Goal: Task Accomplishment & Management: Use online tool/utility

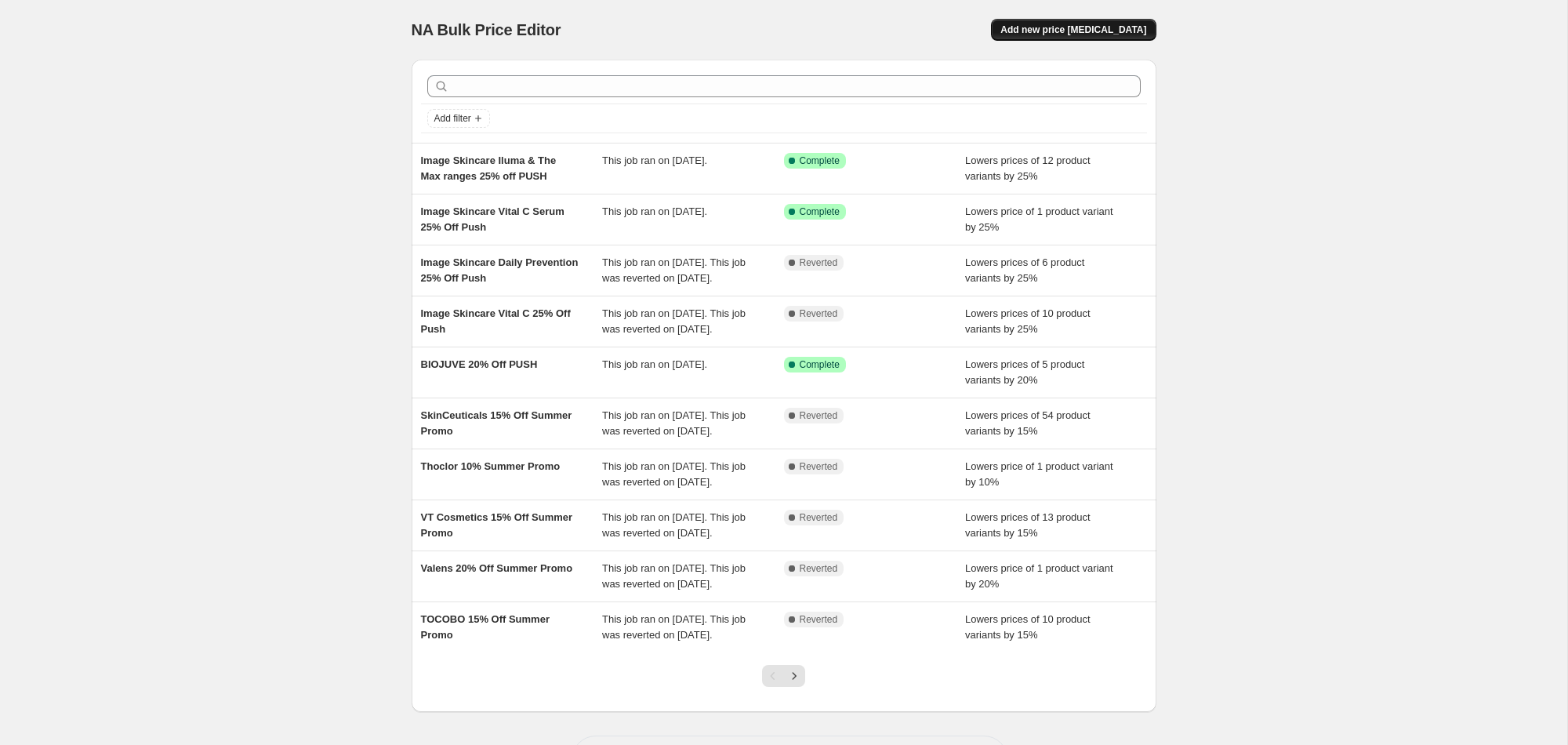
click at [1075, 25] on span "Add new price [MEDICAL_DATA]" at bounding box center [1073, 29] width 146 height 12
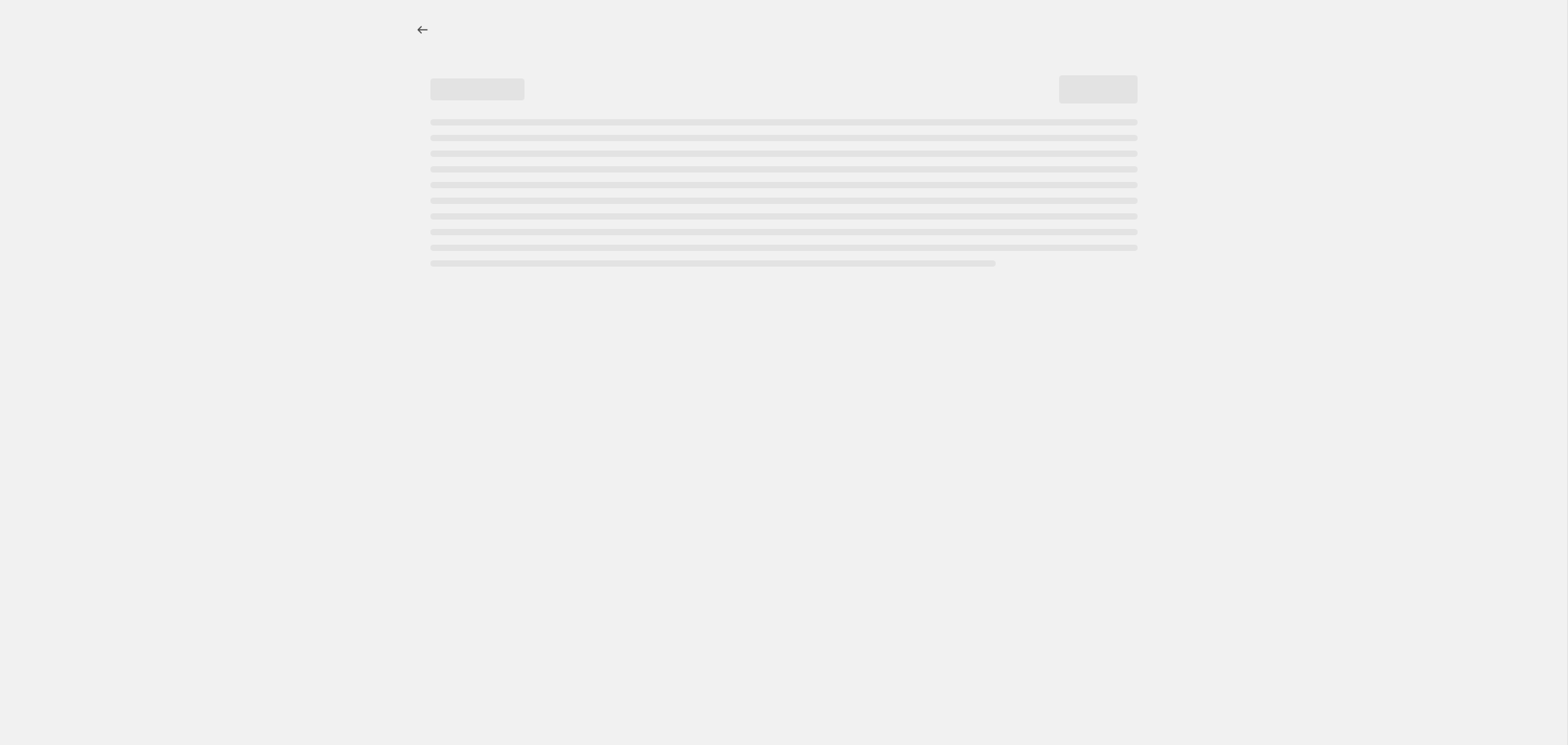
select select "percentage"
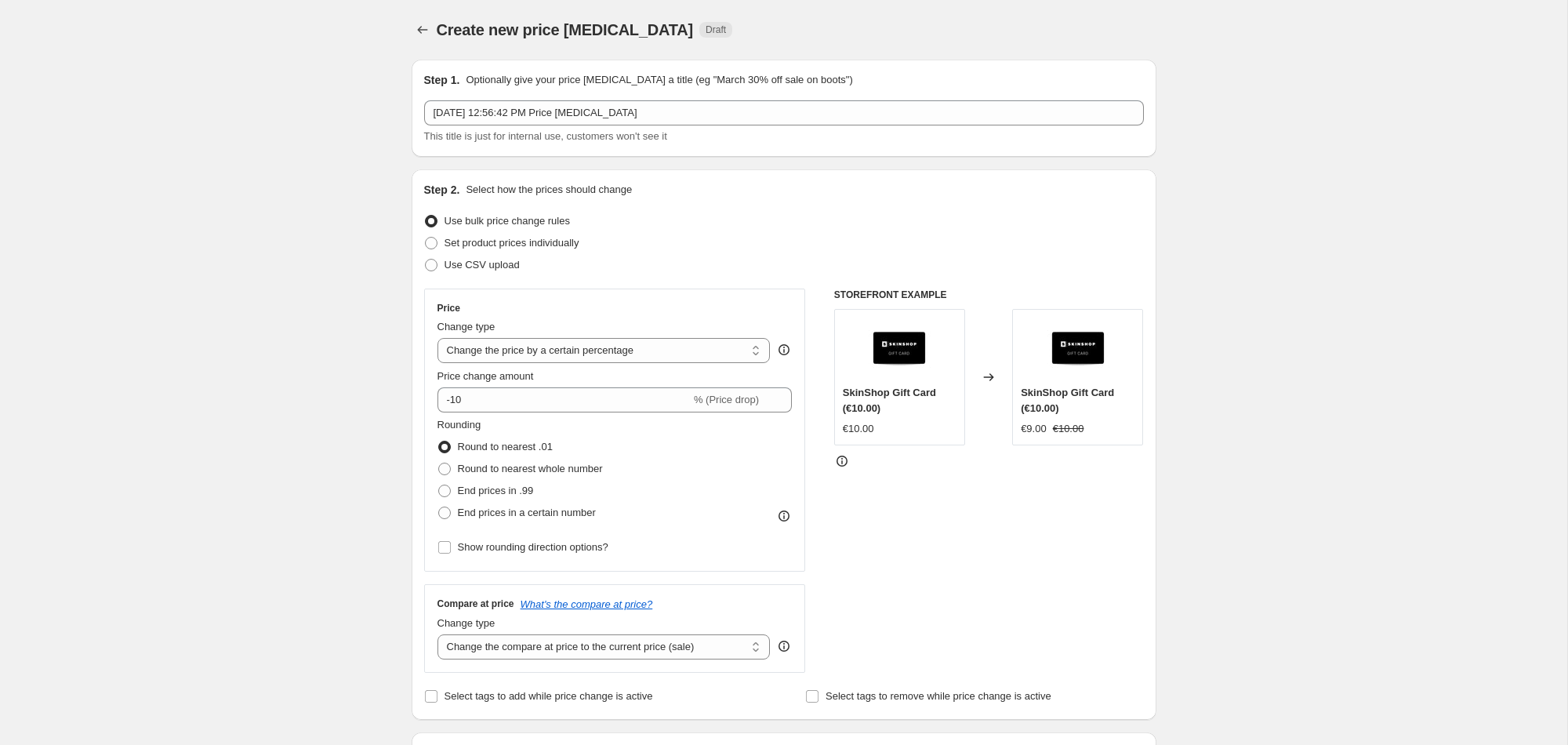
scroll to position [5, 0]
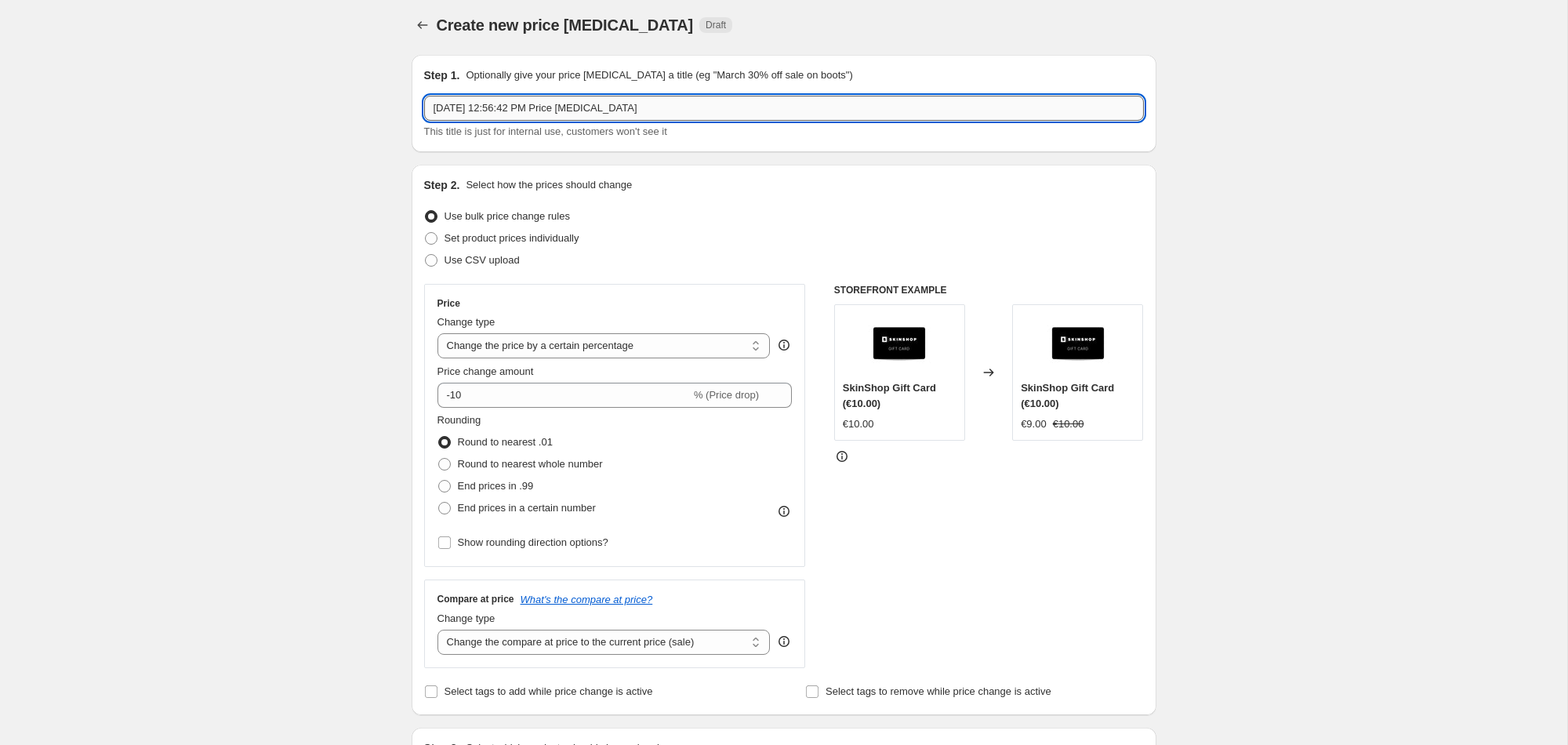
click at [591, 102] on input "[DATE] 12:56:42 PM Price [MEDICAL_DATA]" at bounding box center [784, 108] width 720 height 25
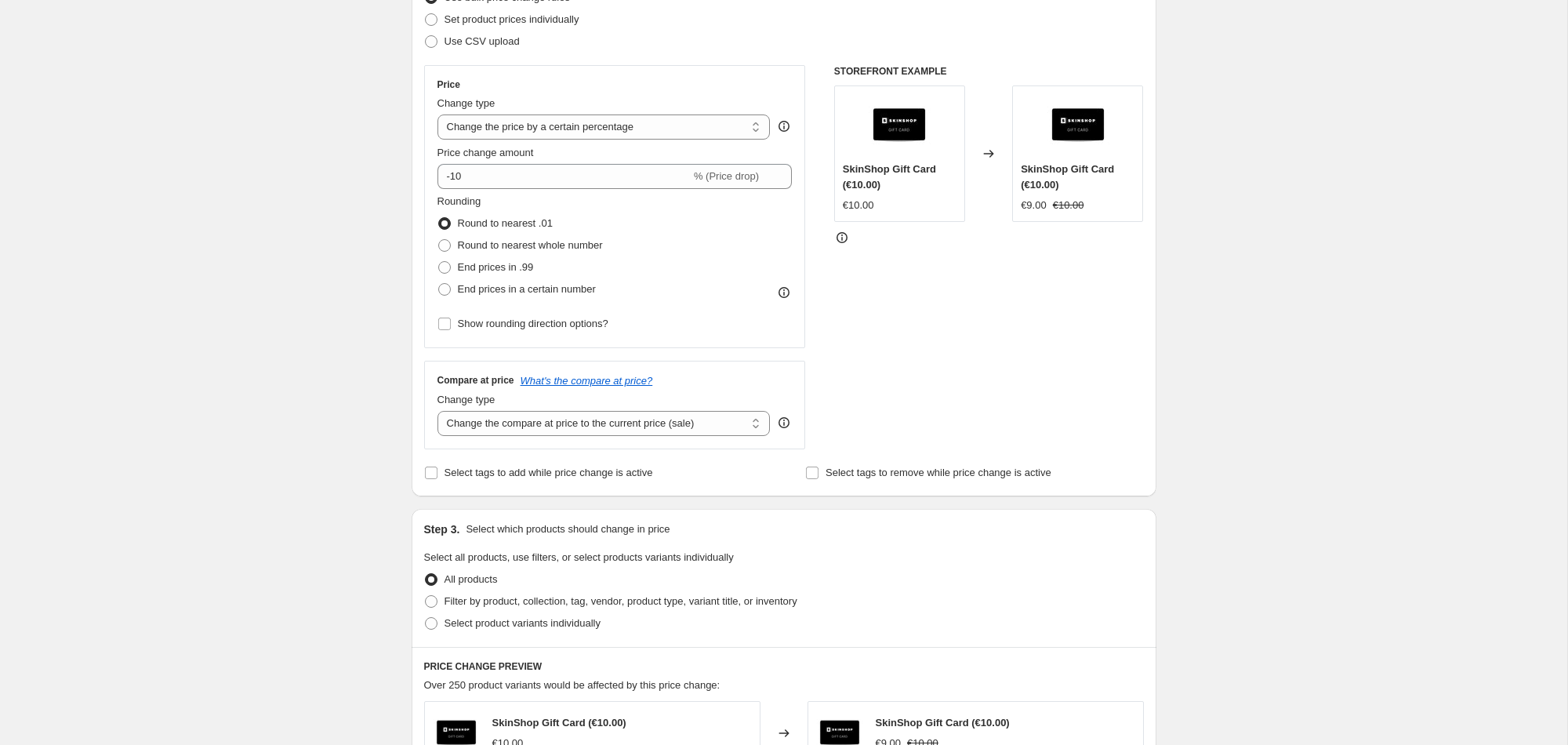
scroll to position [0, 0]
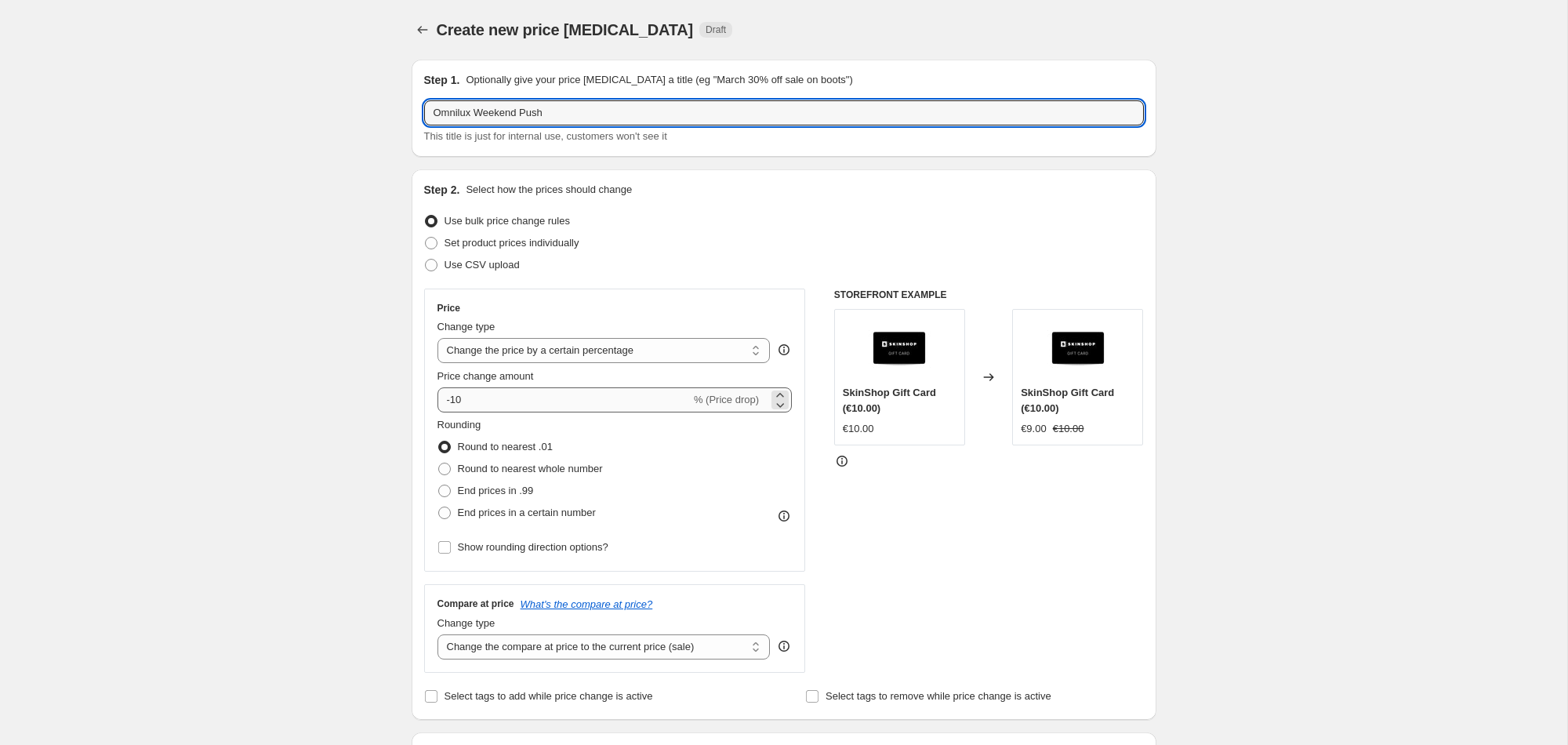
type input "Omnilux Weekend Push"
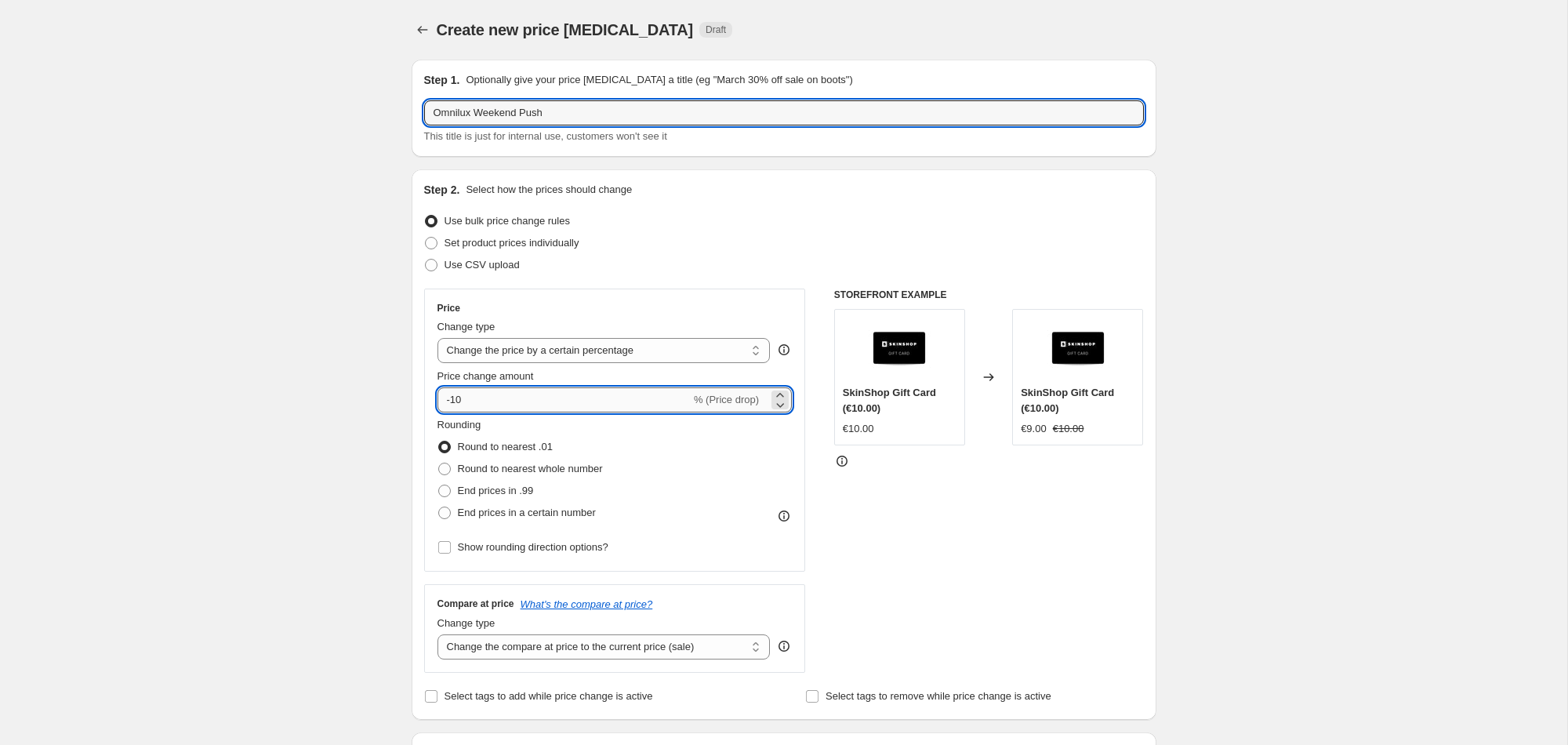
click at [500, 396] on input "-10" at bounding box center [563, 400] width 253 height 25
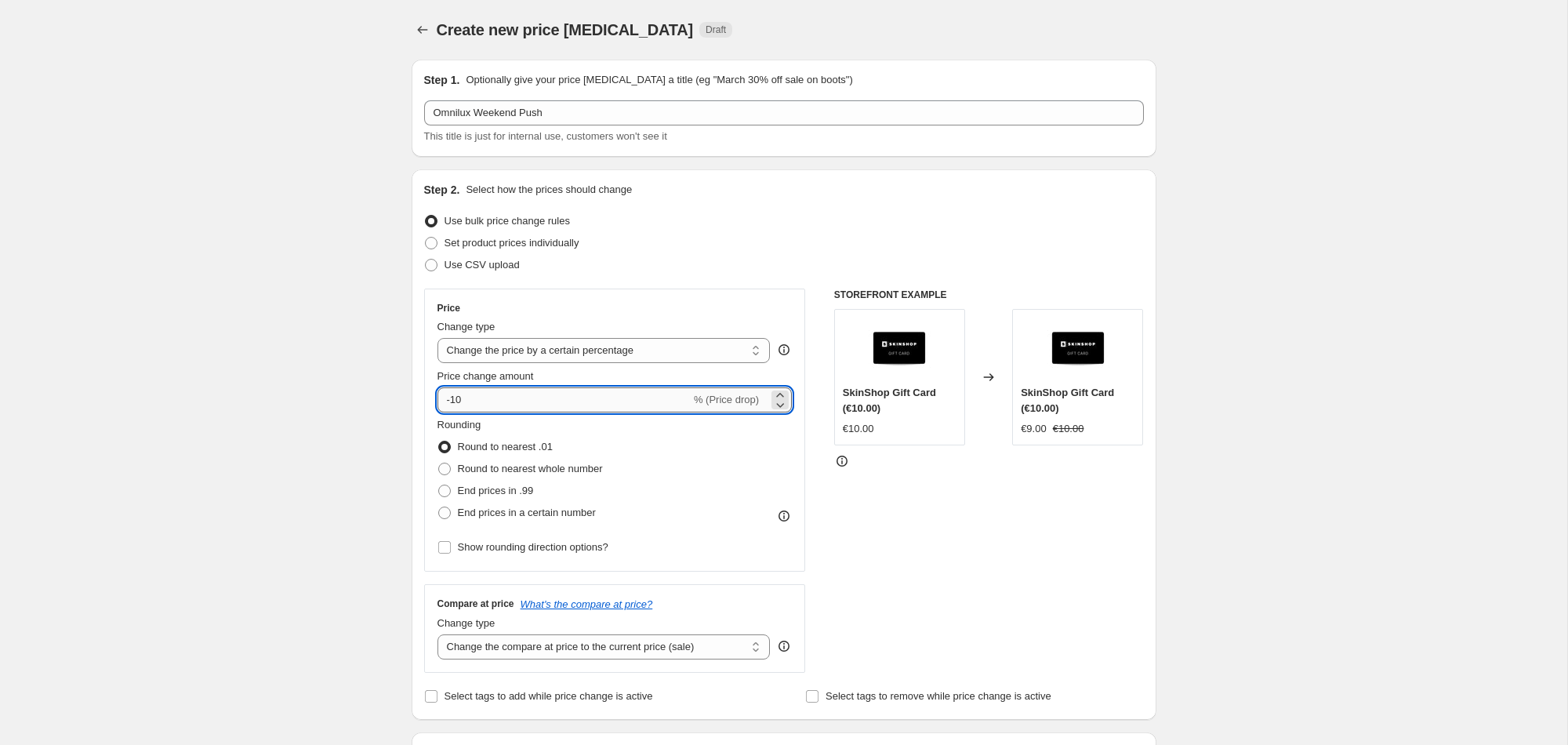
type input "-1"
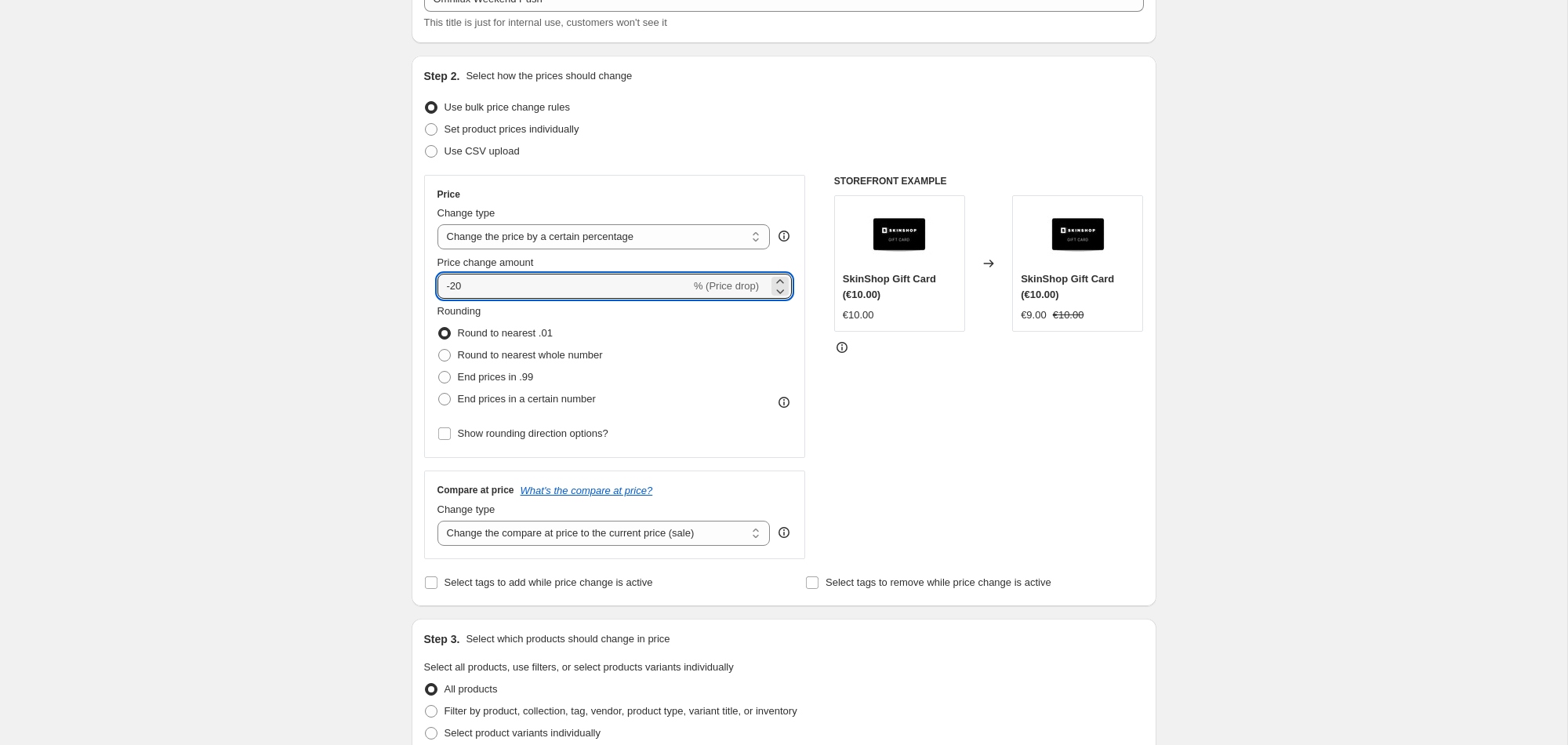
scroll to position [113, 0]
type input "-20"
click at [920, 578] on span "Select tags to remove while price change is active" at bounding box center [938, 583] width 226 height 11
click at [819, 578] on input "Select tags to remove while price change is active" at bounding box center [811, 583] width 12 height 12
checkbox input "true"
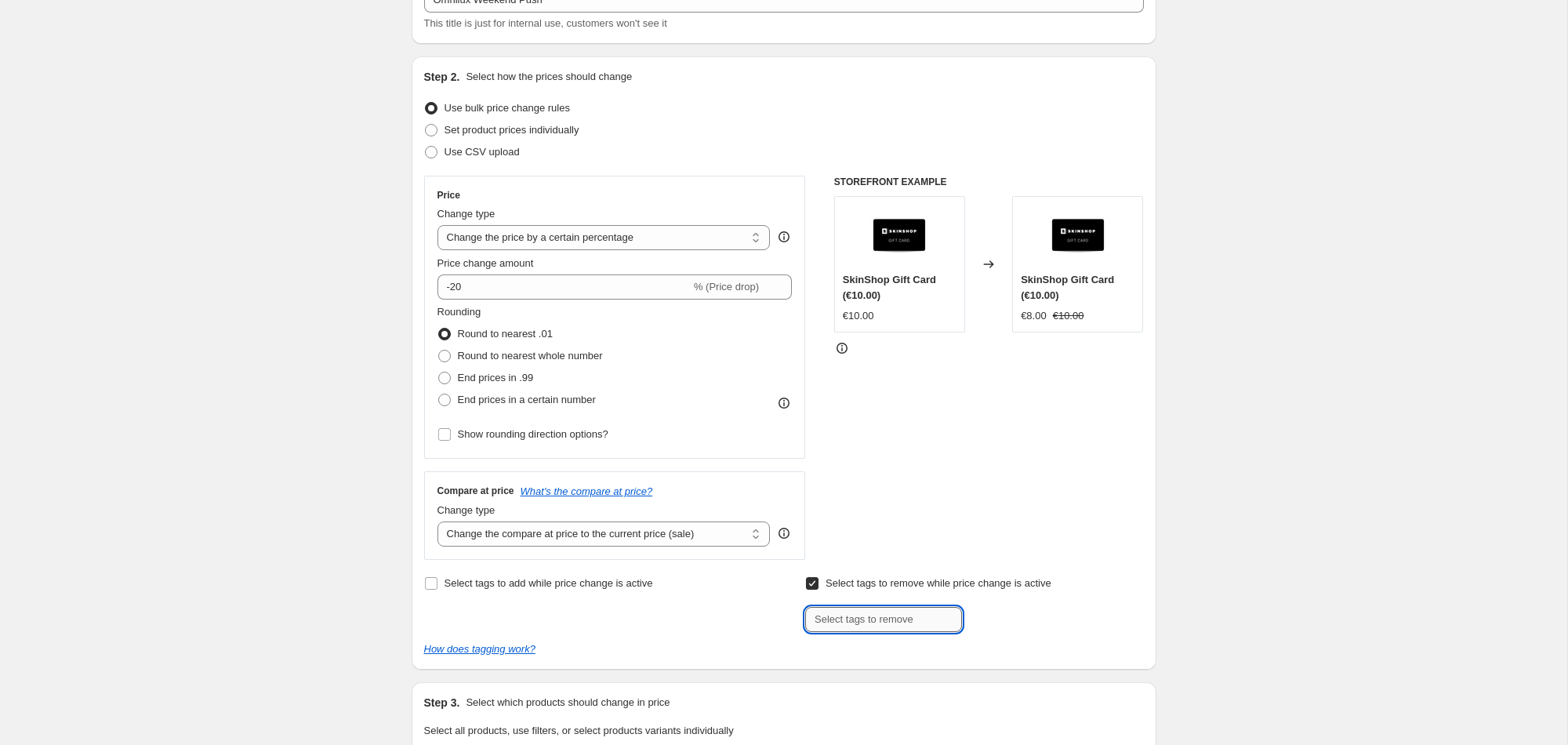
click at [900, 612] on input "text" at bounding box center [883, 619] width 157 height 25
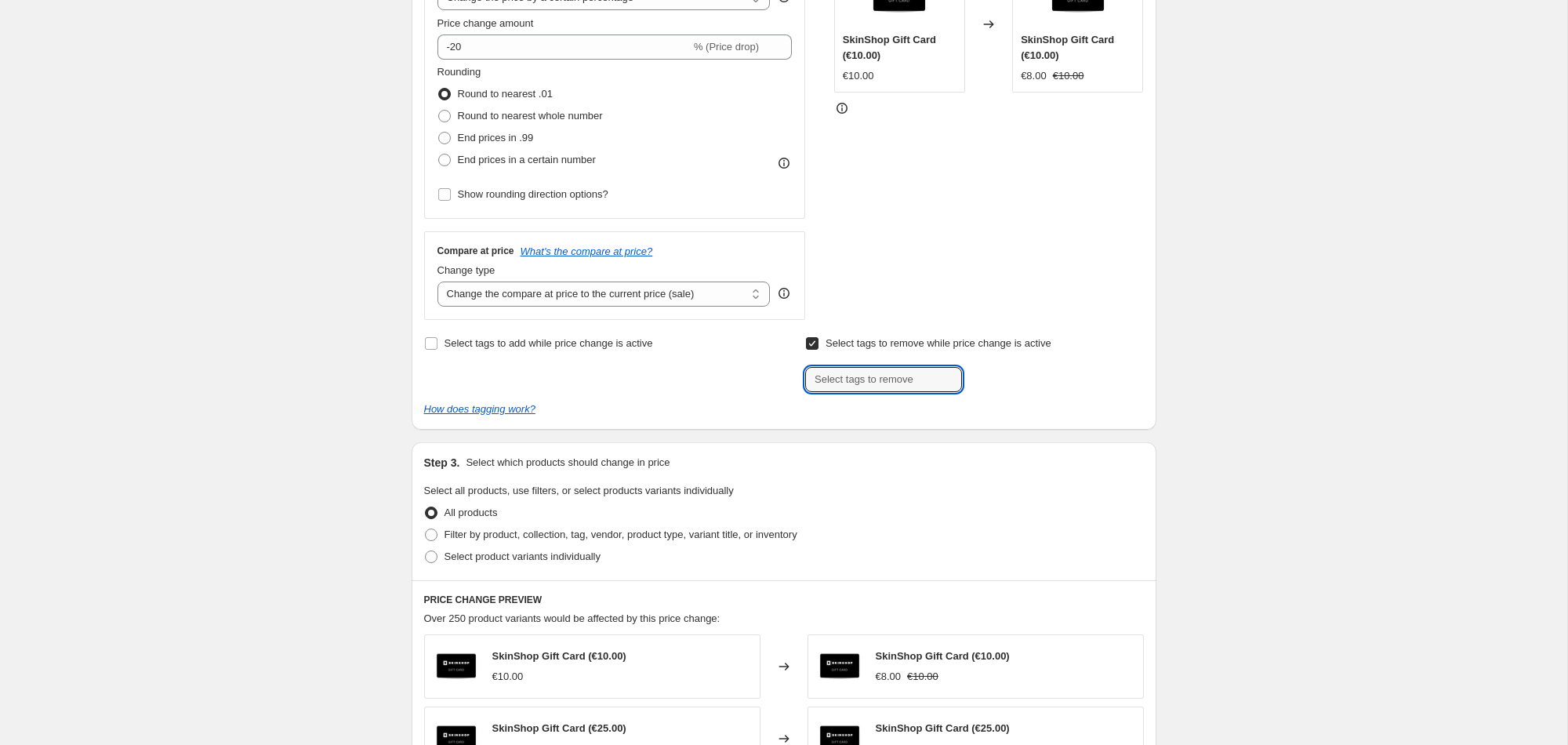
scroll to position [384, 0]
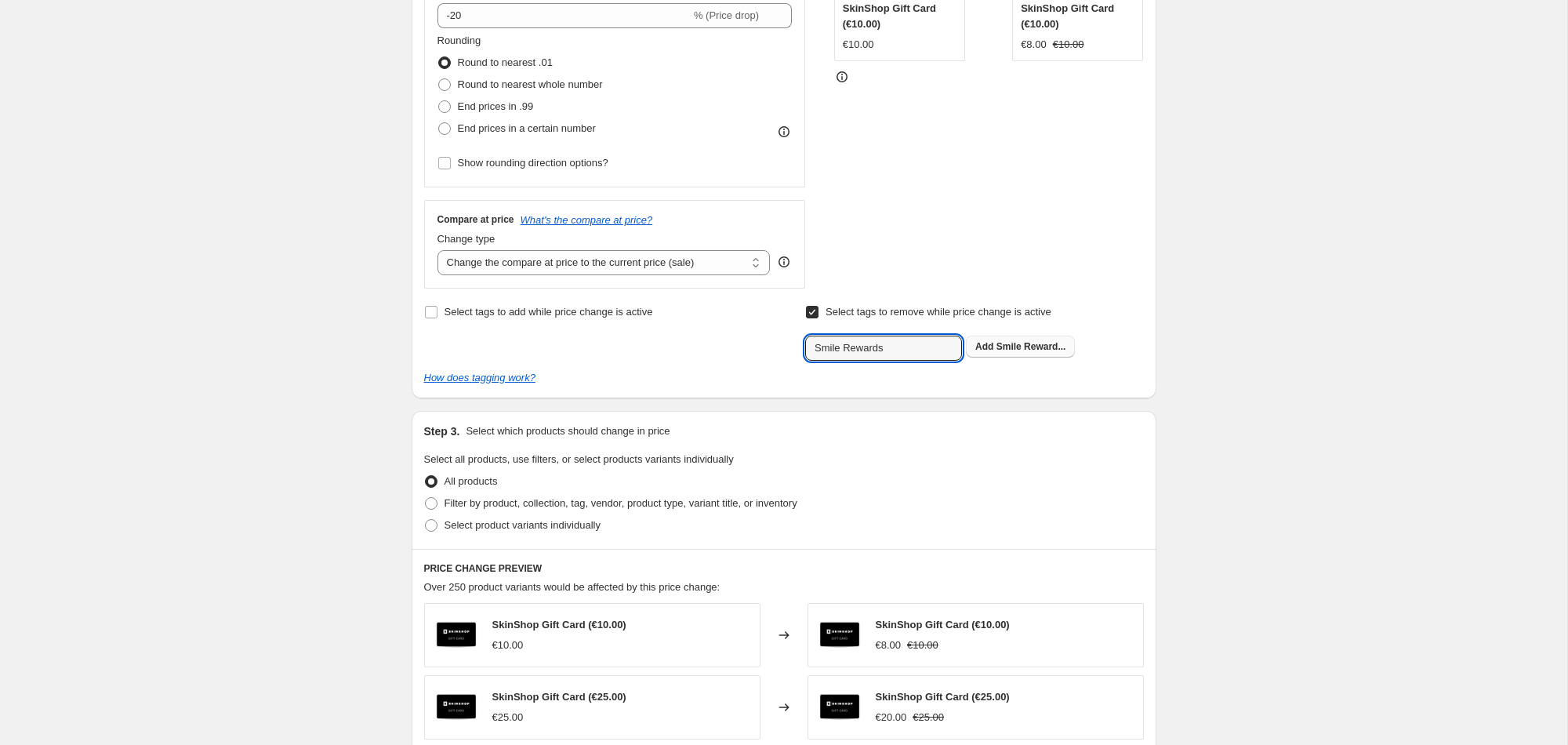
type input "Smile Rewards"
click at [1010, 354] on button "Add Smile Reward..." at bounding box center [1020, 346] width 109 height 22
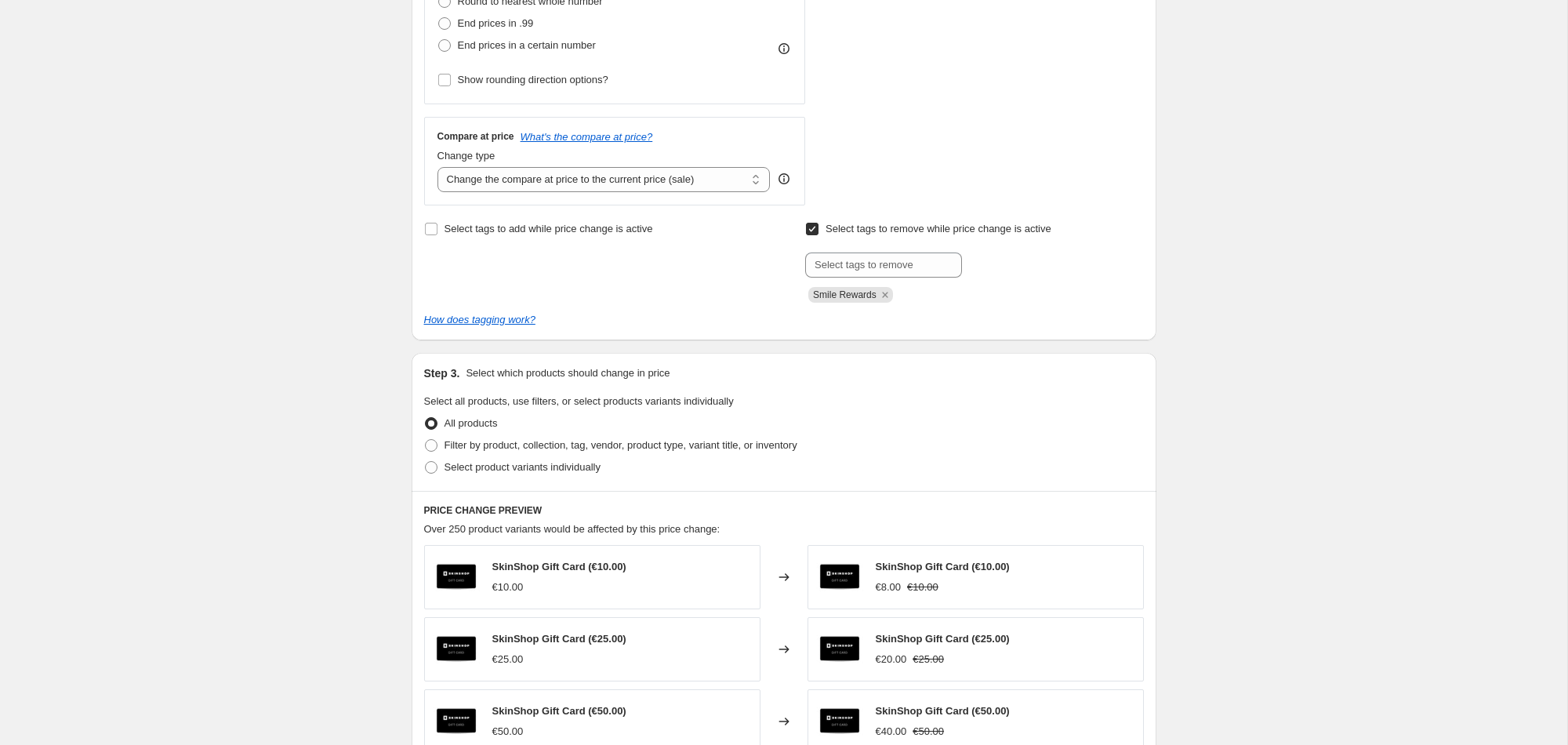
scroll to position [525, 0]
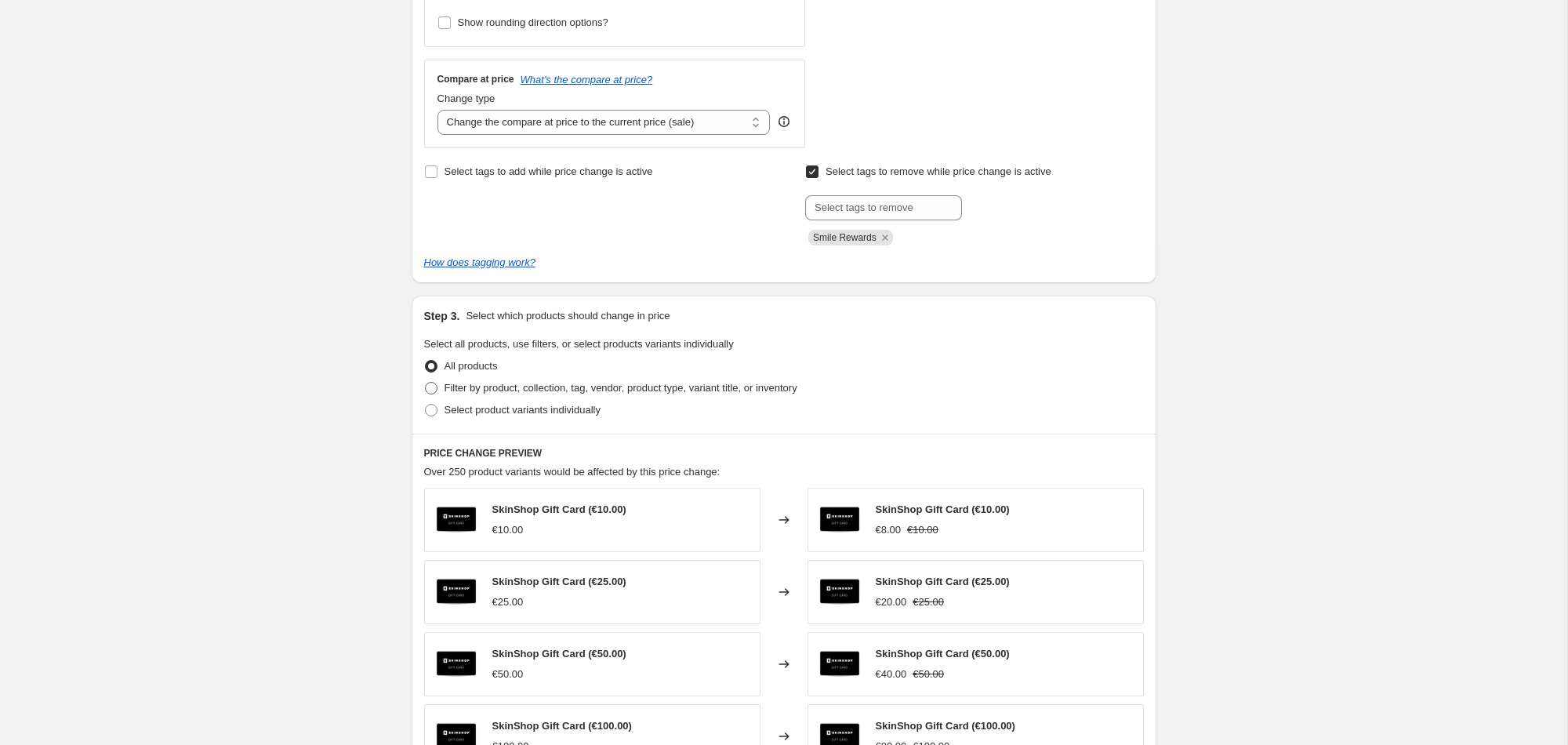
click at [461, 386] on span "Filter by product, collection, tag, vendor, product type, variant title, or inv…" at bounding box center [621, 387] width 353 height 11
click at [426, 382] on input "Filter by product, collection, tag, vendor, product type, variant title, or inv…" at bounding box center [425, 382] width 1 height 1
radio input "true"
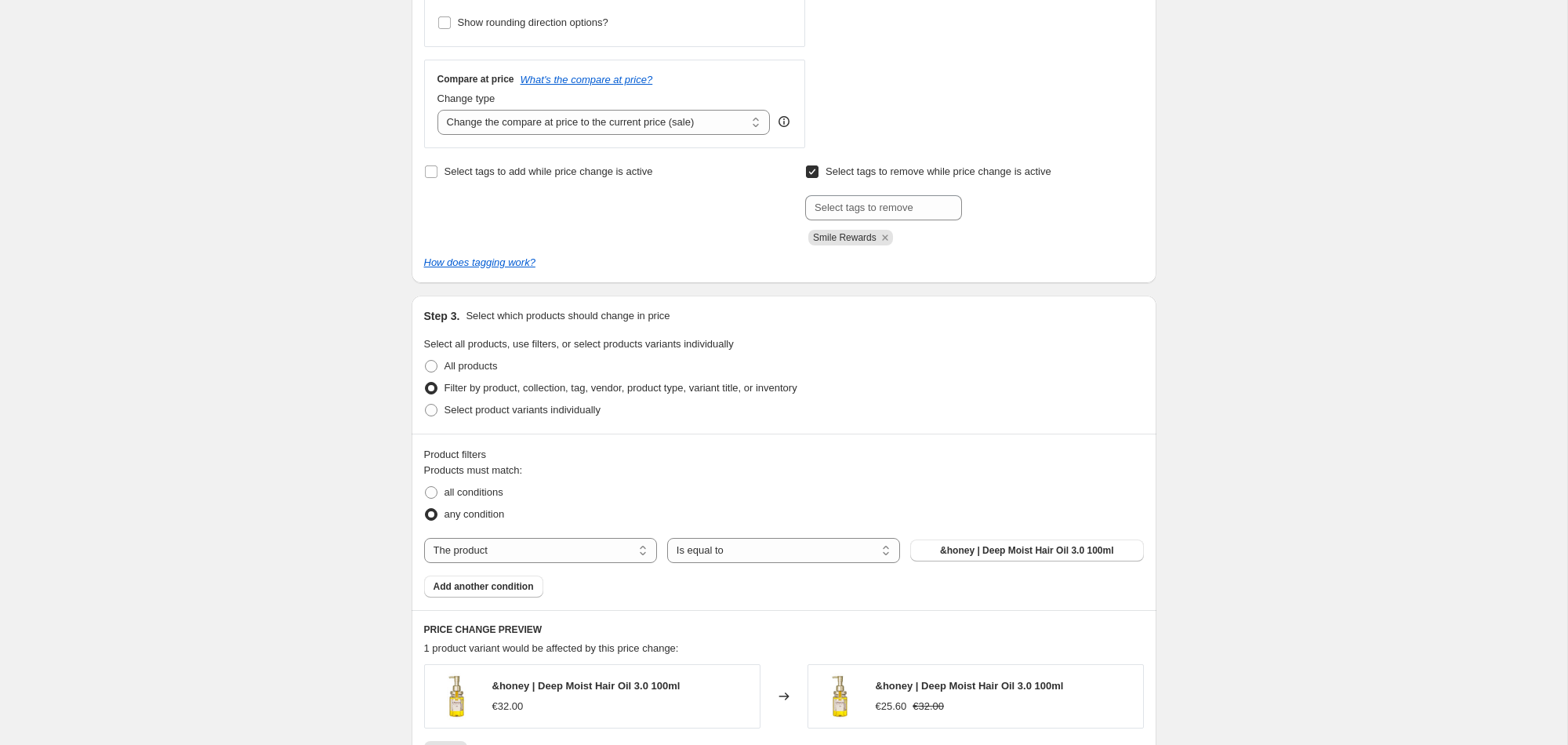
scroll to position [527, 0]
click at [513, 550] on select "The product The product's collection The product's tag The product's vendor The…" at bounding box center [540, 548] width 233 height 25
select select "collection"
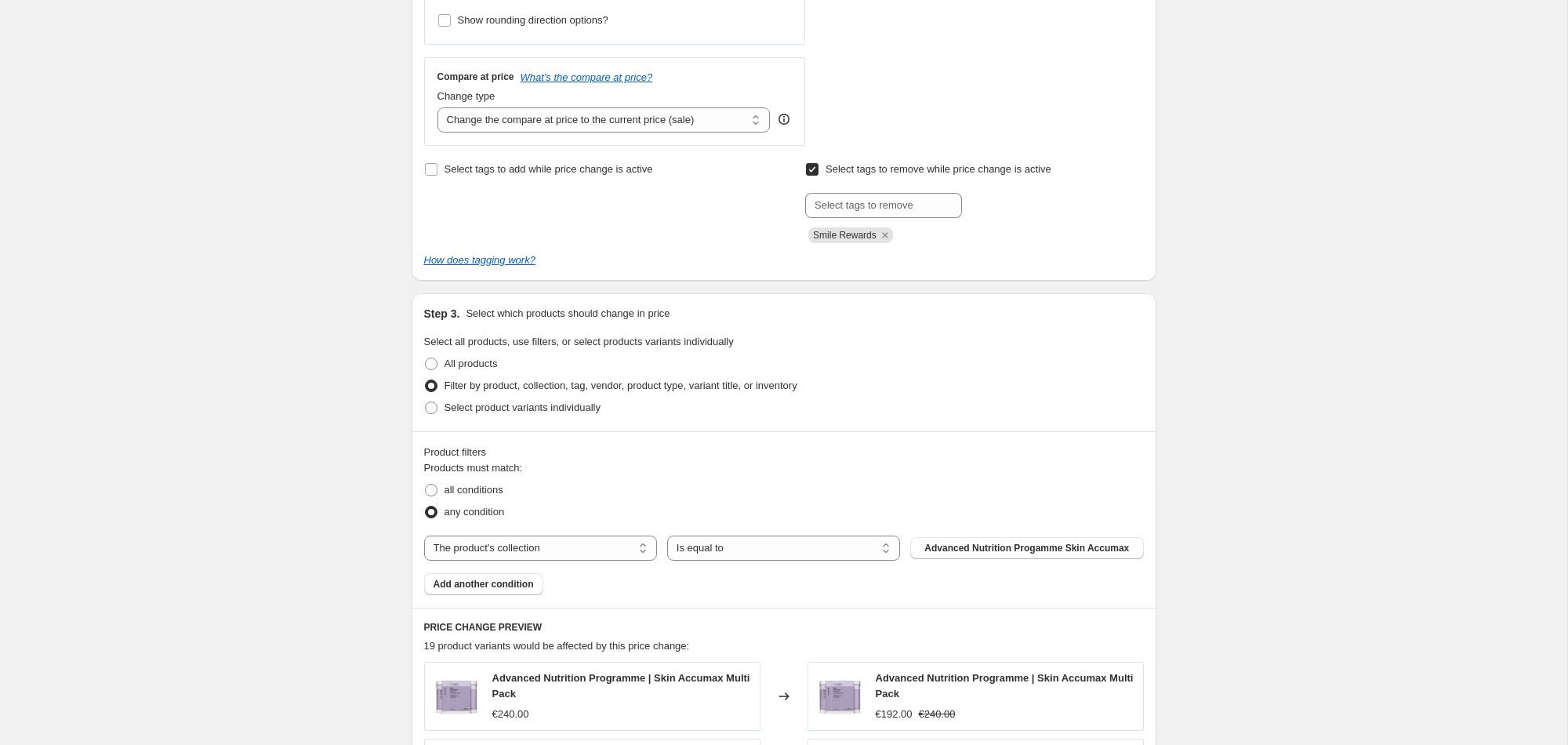
click at [976, 548] on span "Advanced Nutrition Progamme Skin Accumax" at bounding box center [1027, 548] width 205 height 12
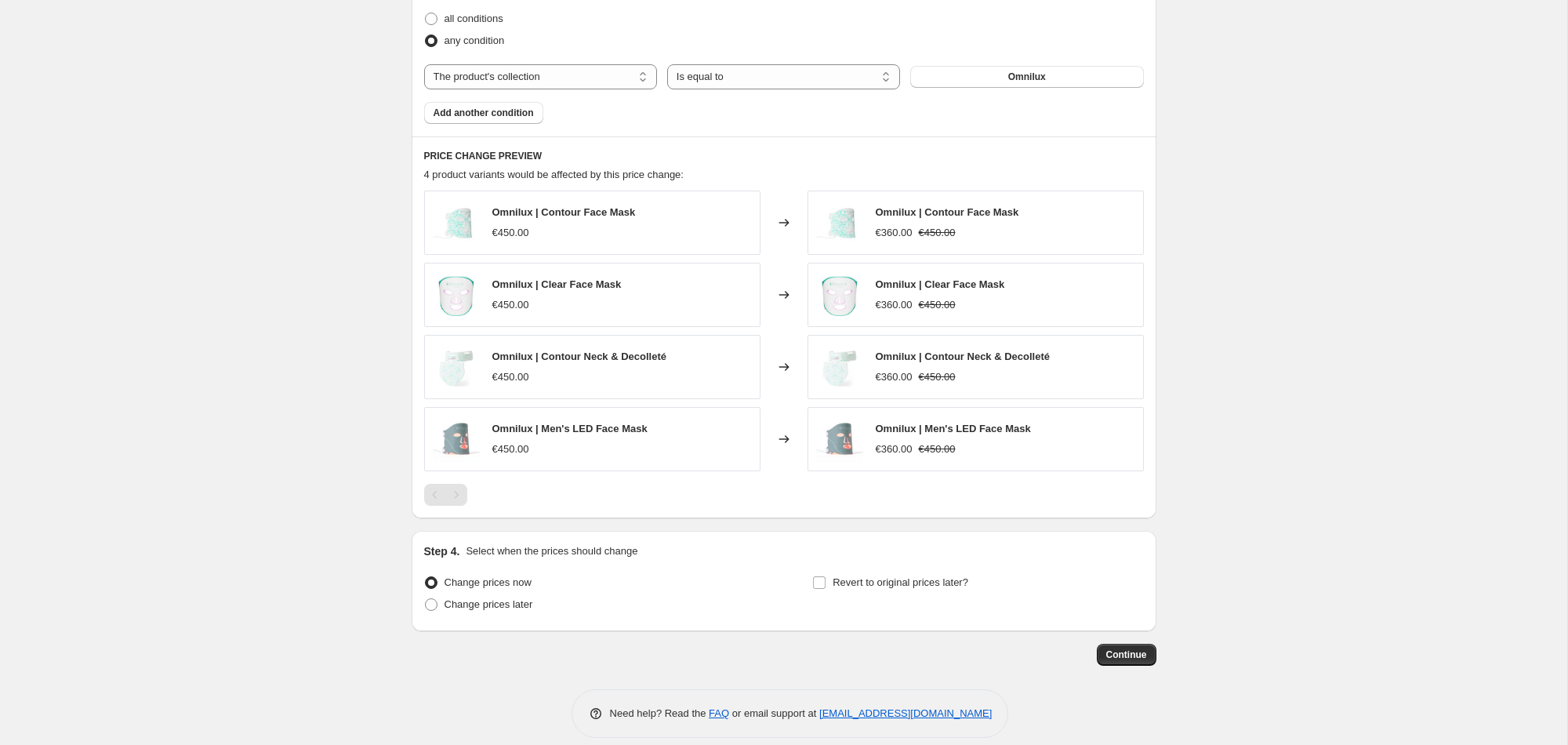
scroll to position [1014, 0]
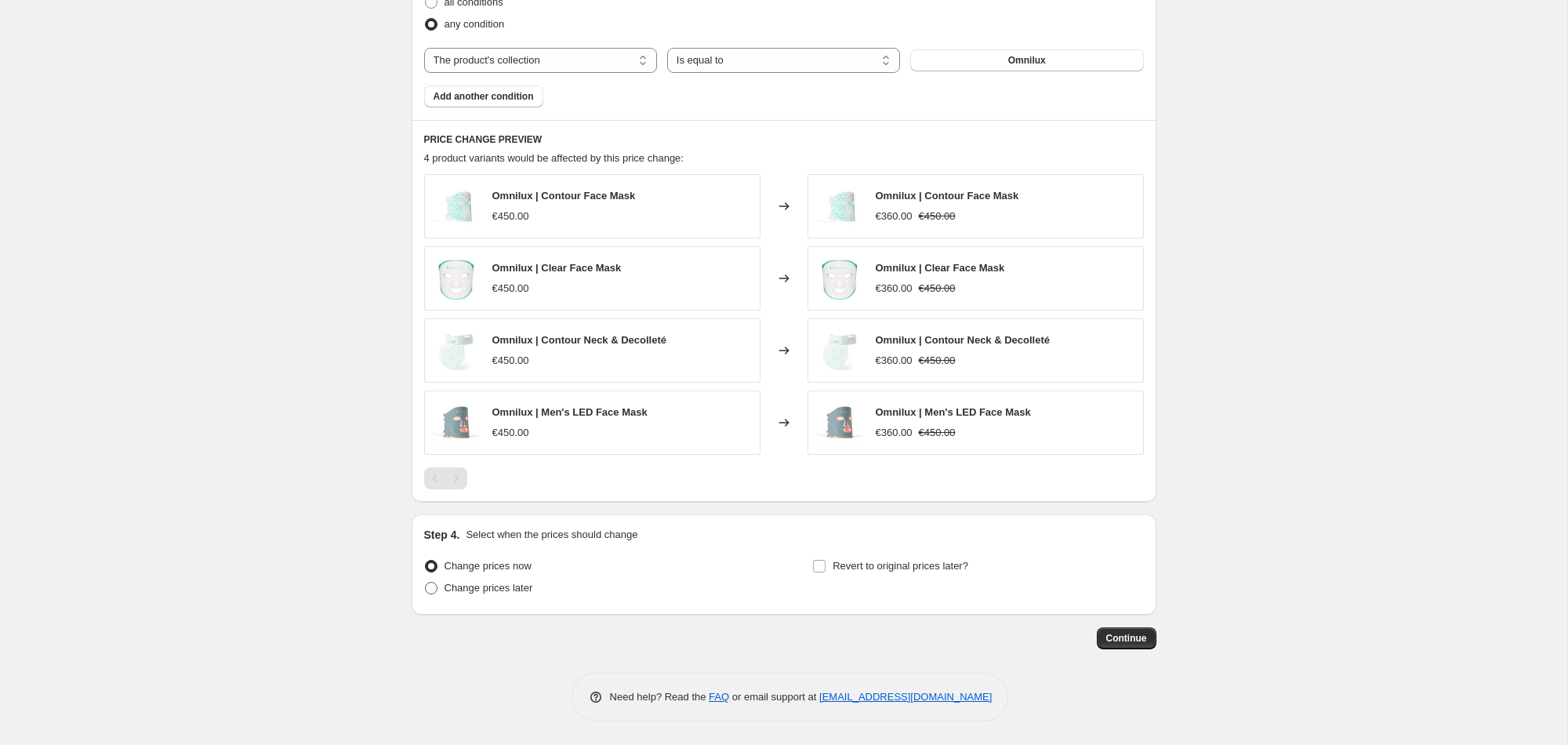
click at [469, 593] on span "Change prices later" at bounding box center [489, 588] width 88 height 11
click at [426, 583] on input "Change prices later" at bounding box center [425, 582] width 1 height 1
radio input "true"
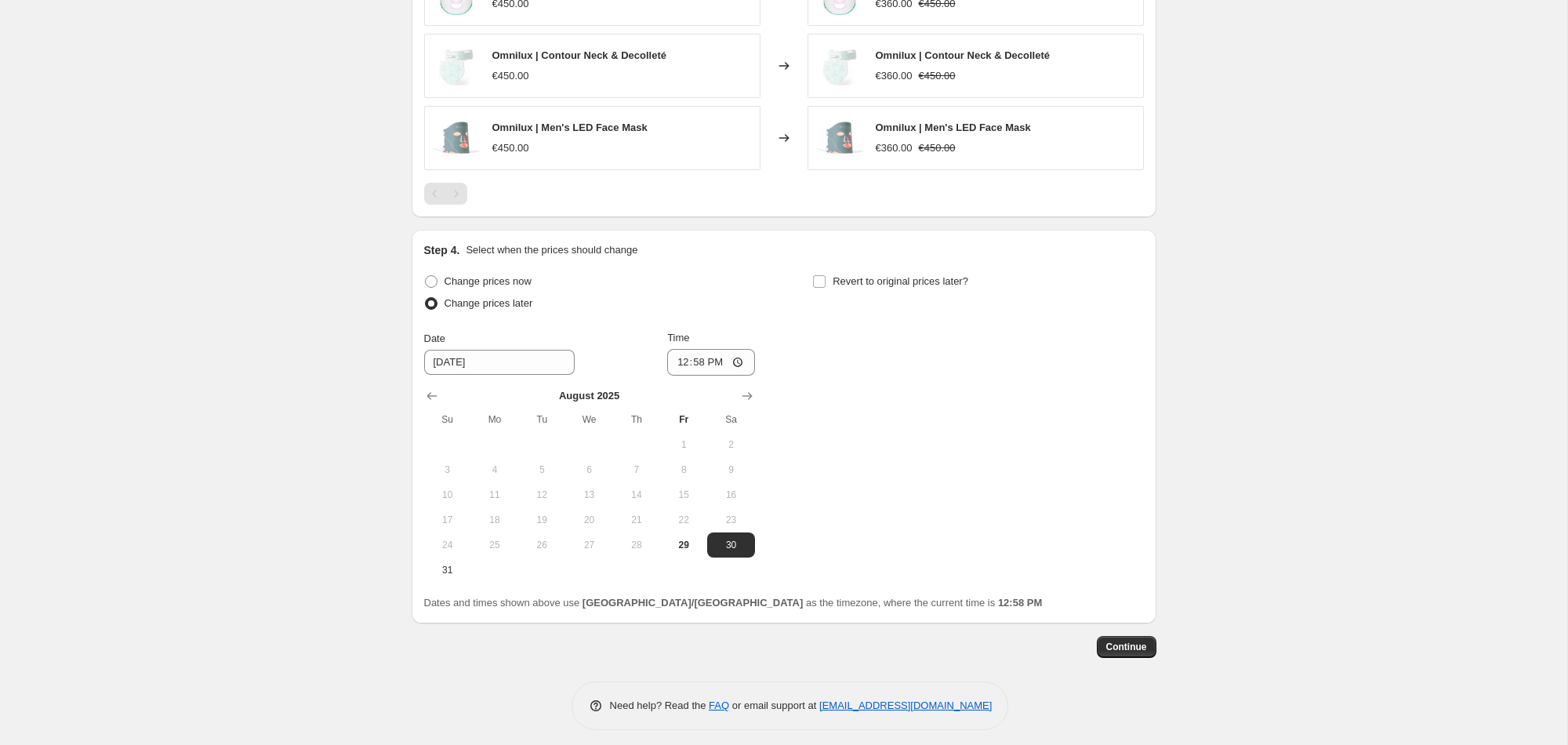
scroll to position [1307, 0]
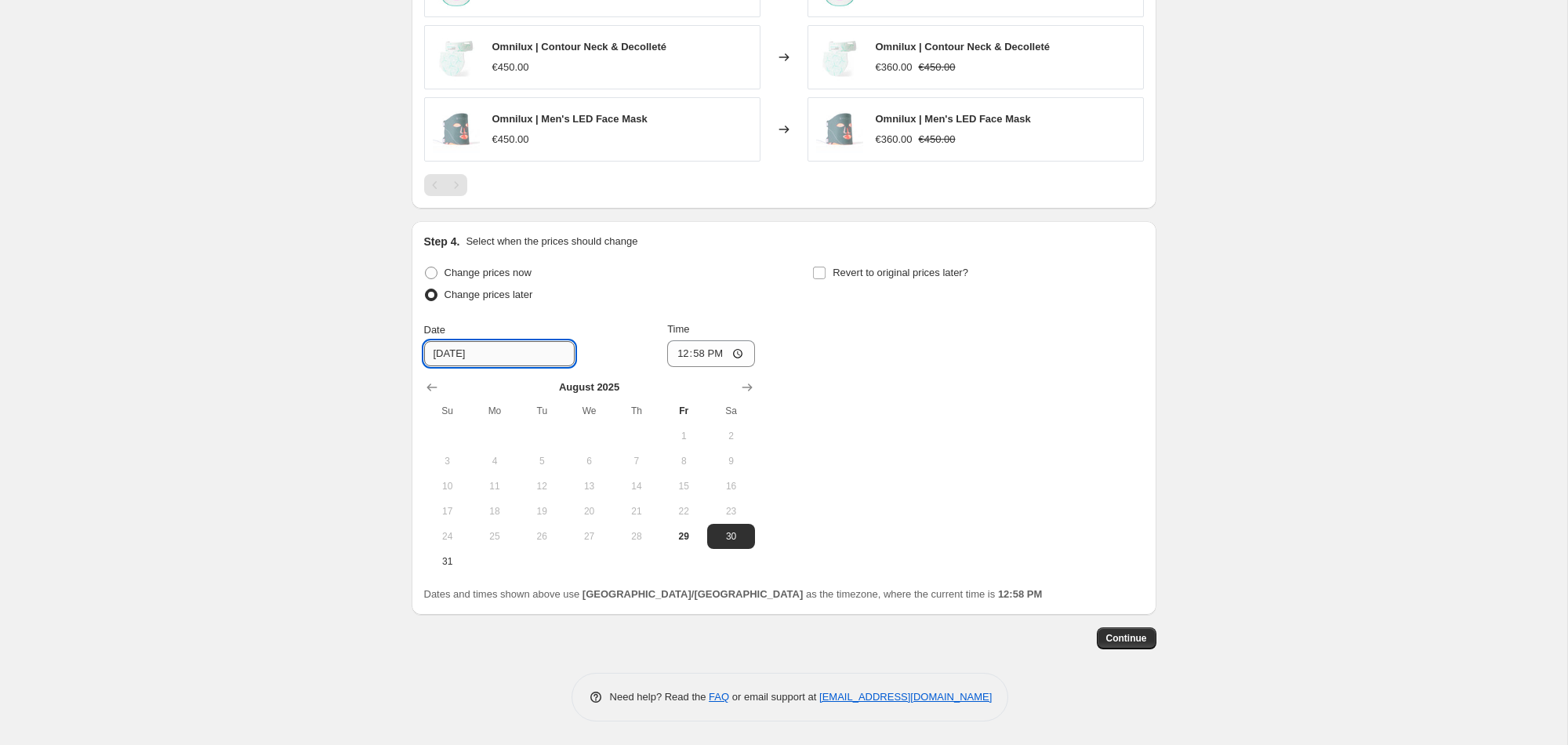
click at [494, 356] on input "[DATE]" at bounding box center [499, 354] width 151 height 25
click at [682, 537] on span "29" at bounding box center [684, 535] width 34 height 12
type input "[DATE]"
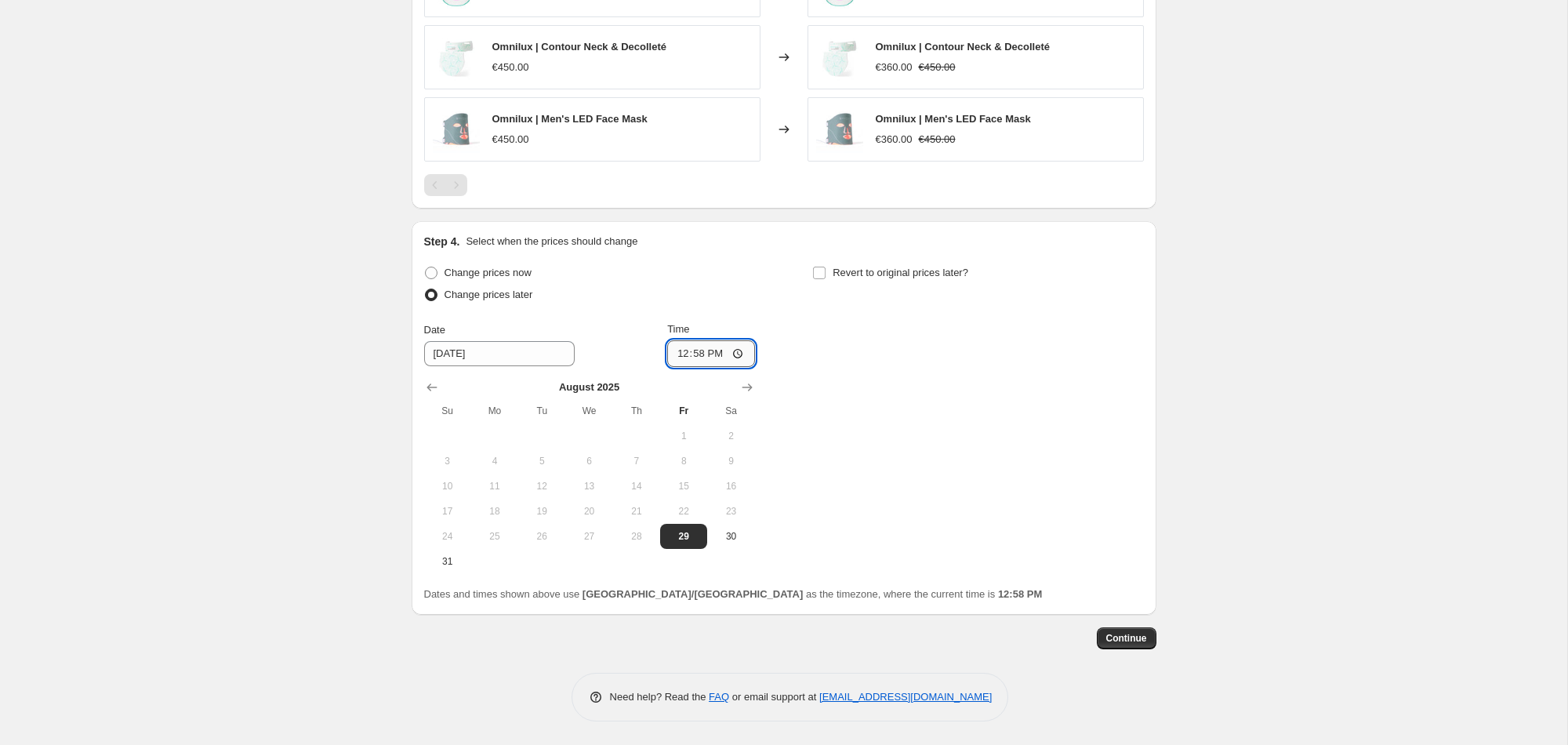
click at [692, 352] on input "12:58" at bounding box center [711, 354] width 88 height 27
click at [702, 351] on input "12:58" at bounding box center [711, 354] width 88 height 27
click at [713, 353] on input "12:58" at bounding box center [711, 354] width 88 height 27
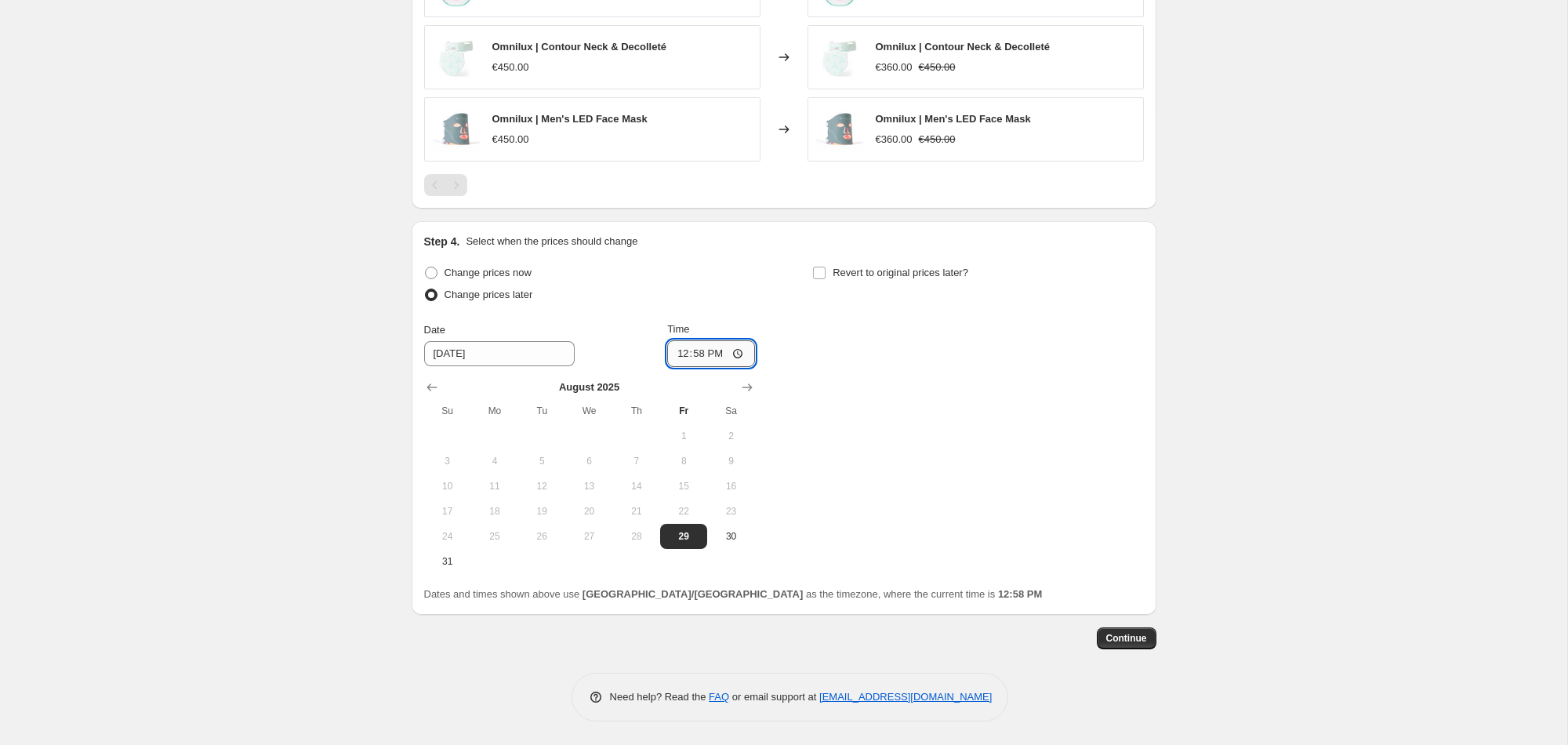
click at [734, 353] on input "12:58" at bounding box center [711, 354] width 88 height 27
type input "20:00"
click at [871, 409] on div "Change prices now Change prices later Date [DATE] Time 20:00 [DATE] Su Mo Tu We…" at bounding box center [784, 418] width 720 height 312
click at [820, 271] on input "Revert to original prices later?" at bounding box center [819, 273] width 12 height 12
checkbox input "true"
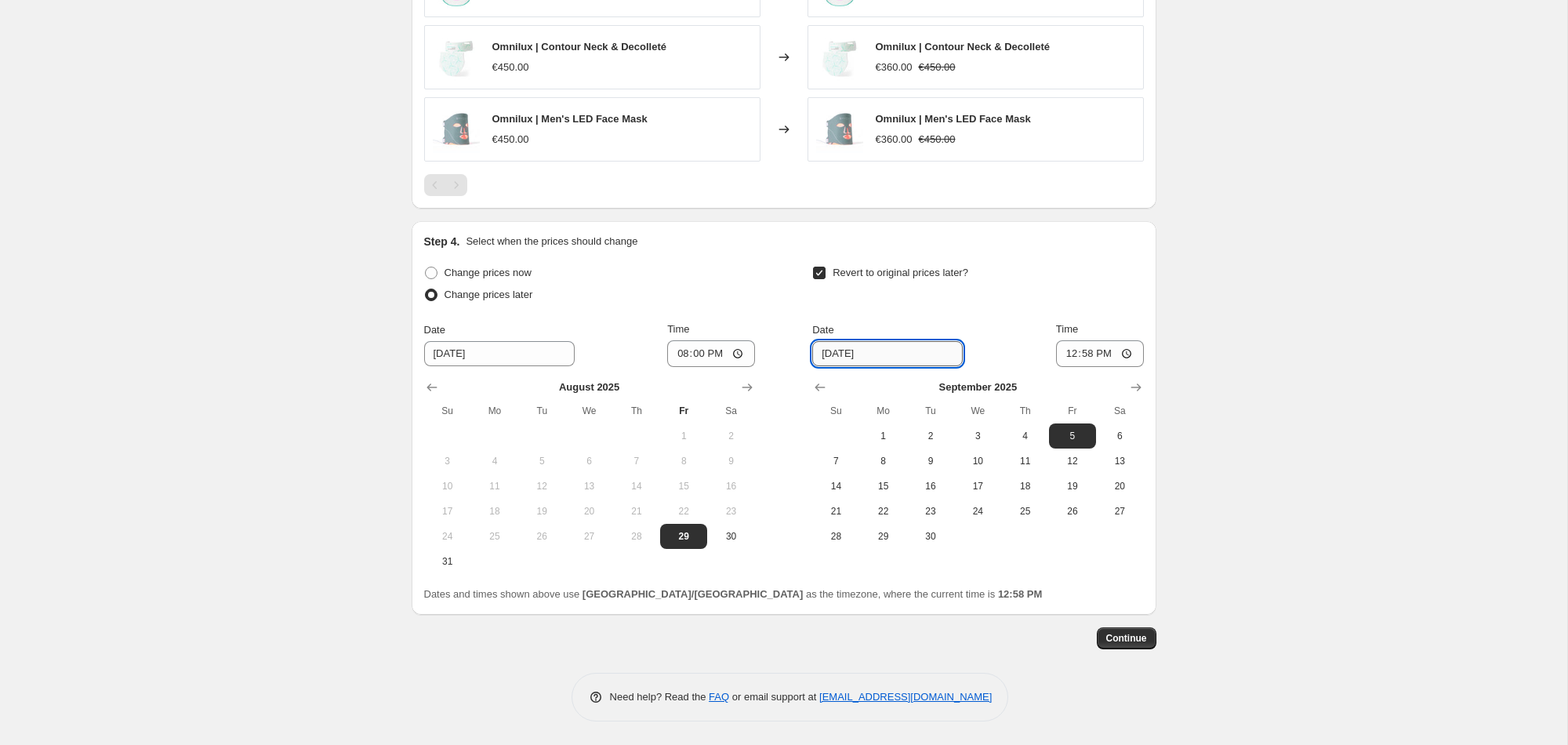
click at [893, 350] on input "[DATE]" at bounding box center [888, 354] width 151 height 25
click at [875, 443] on button "1" at bounding box center [883, 436] width 47 height 25
type input "[DATE]"
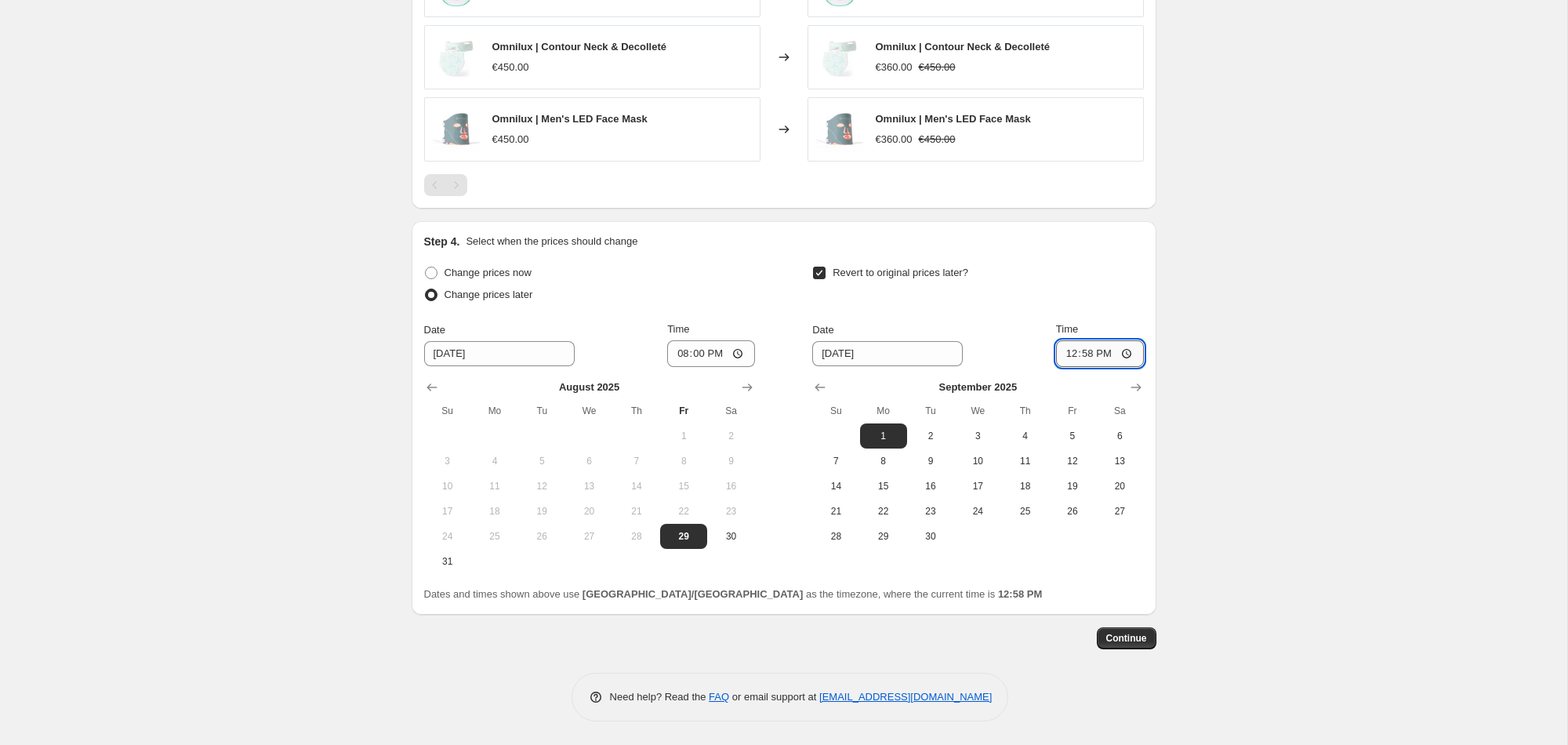
click at [1126, 354] on input "12:58" at bounding box center [1100, 354] width 88 height 27
type input "01:00"
click at [1139, 644] on button "Continue" at bounding box center [1127, 638] width 60 height 22
